Goal: Navigation & Orientation: Understand site structure

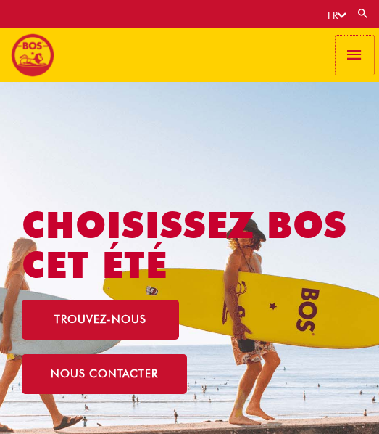
click at [360, 54] on span "button" at bounding box center [355, 55] width 20 height 39
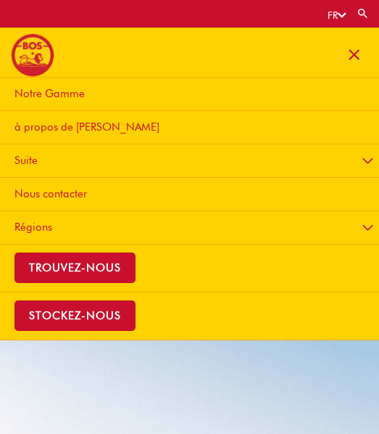
click at [66, 127] on span "à propos de [PERSON_NAME]" at bounding box center [87, 126] width 145 height 13
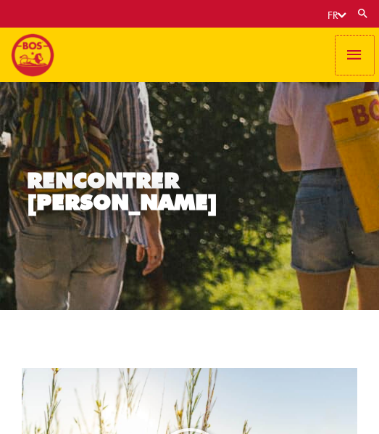
click at [346, 61] on span "button" at bounding box center [355, 55] width 20 height 39
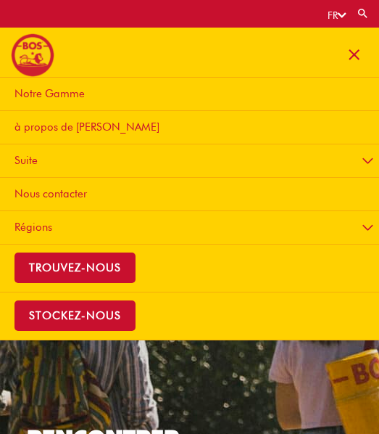
click at [57, 89] on span "Notre Gamme" at bounding box center [50, 93] width 70 height 13
